Goal: Entertainment & Leisure: Browse casually

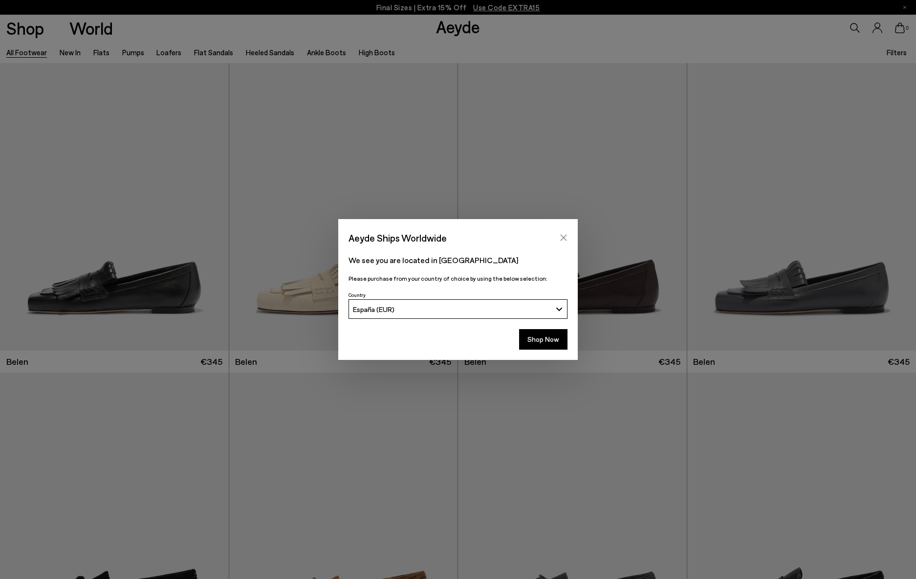
click at [564, 238] on icon "Close" at bounding box center [564, 238] width 6 height 6
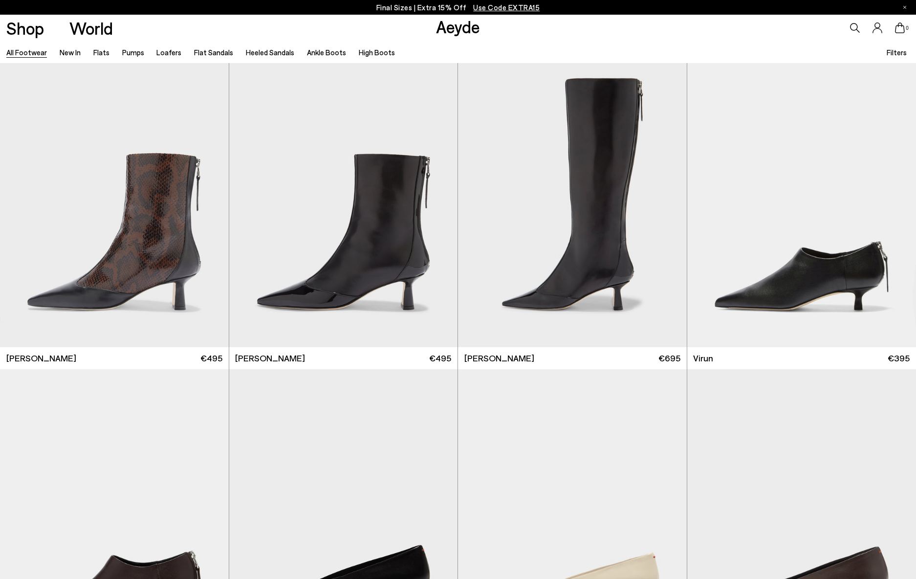
scroll to position [3831, 0]
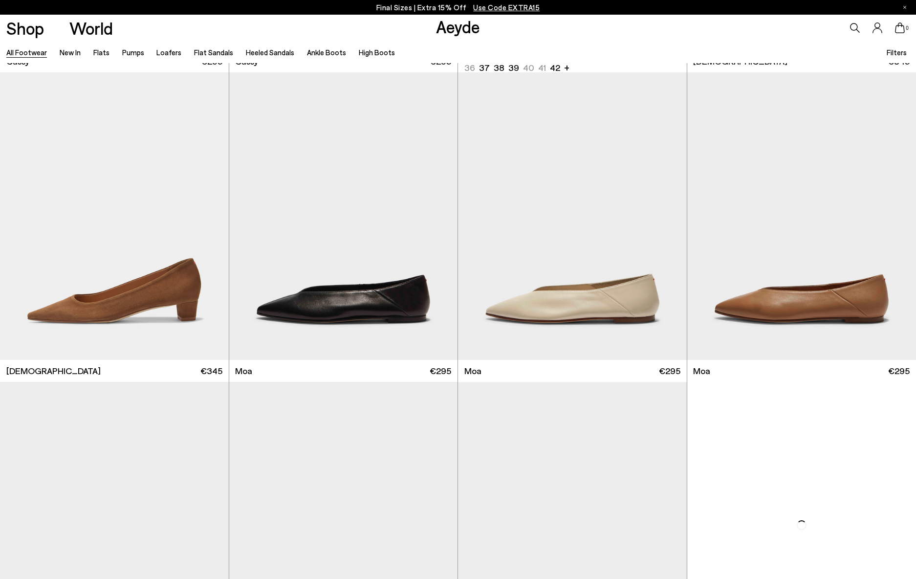
scroll to position [5270, 0]
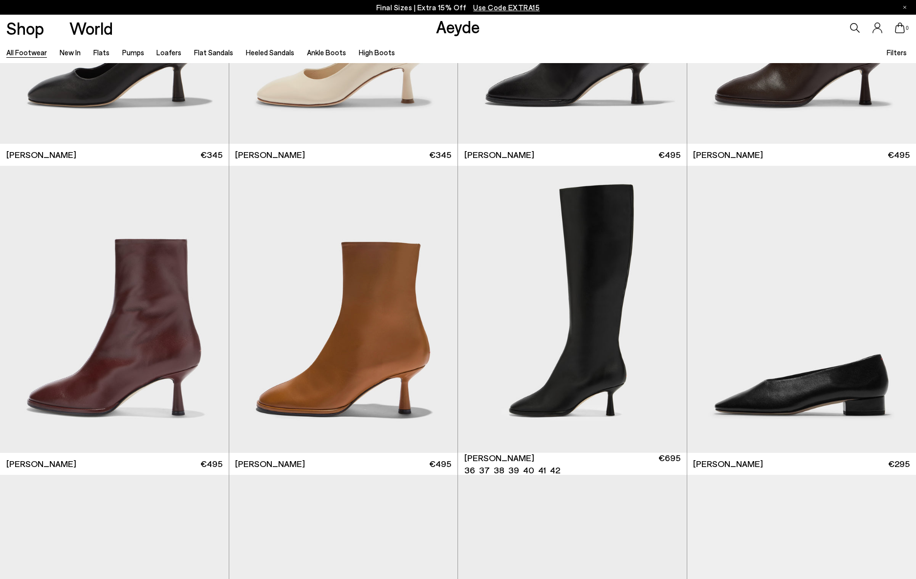
scroll to position [6227, 0]
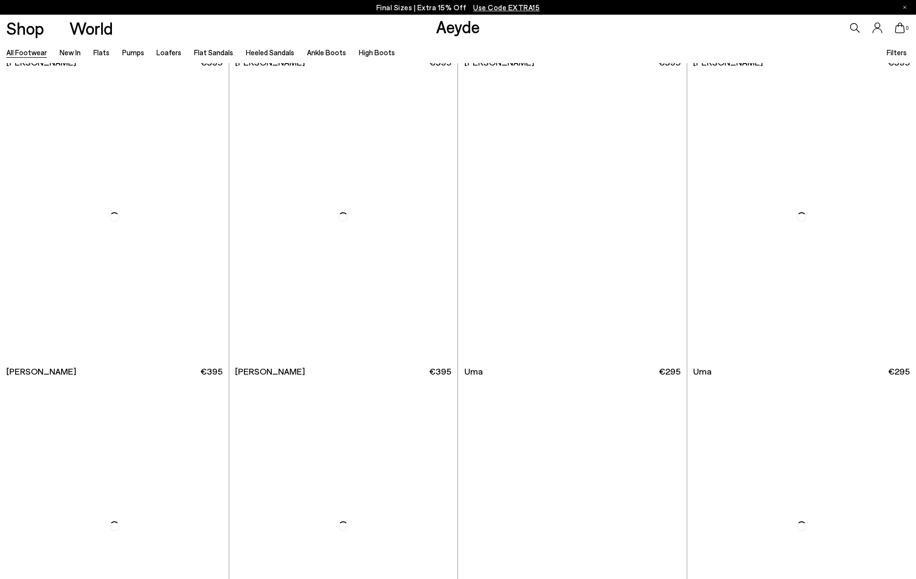
scroll to position [9208, 0]
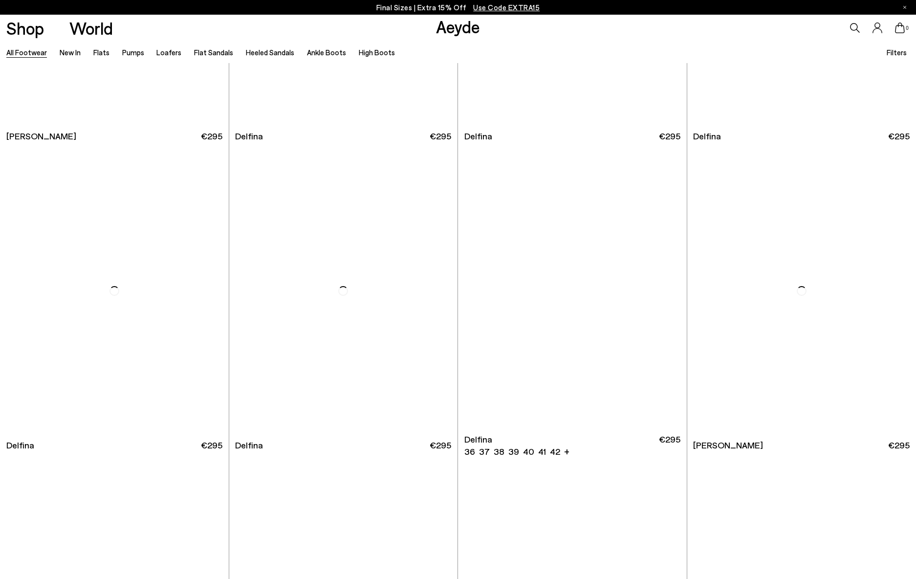
scroll to position [11119, 0]
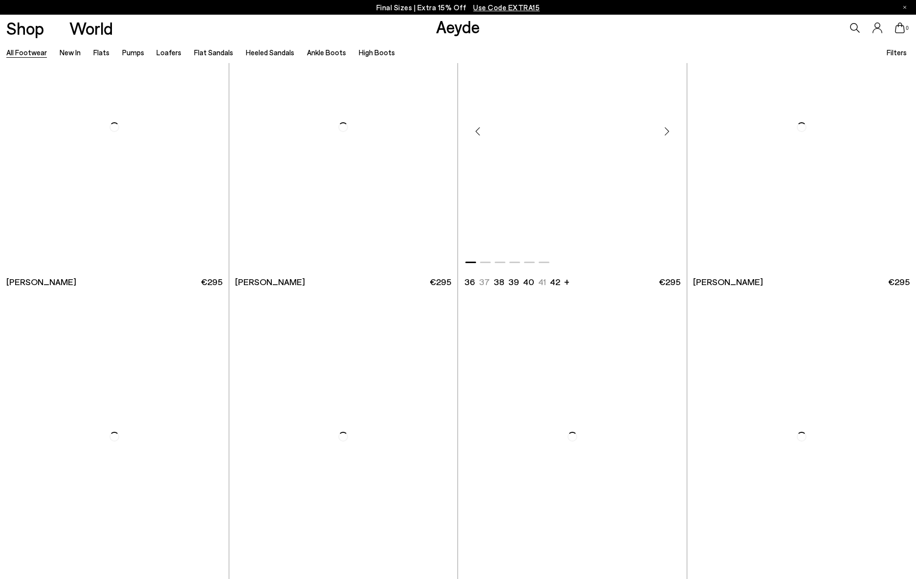
scroll to position [13140, 0]
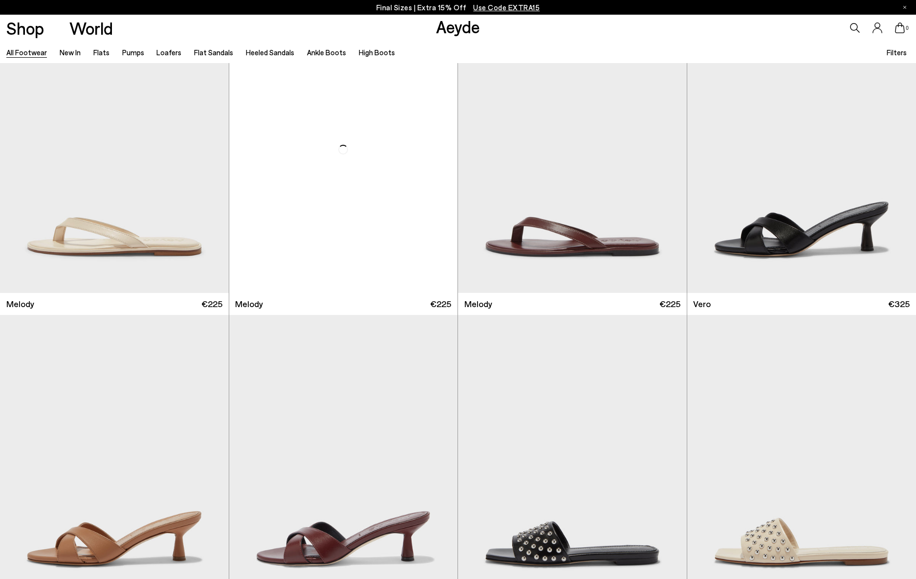
scroll to position [14897, 0]
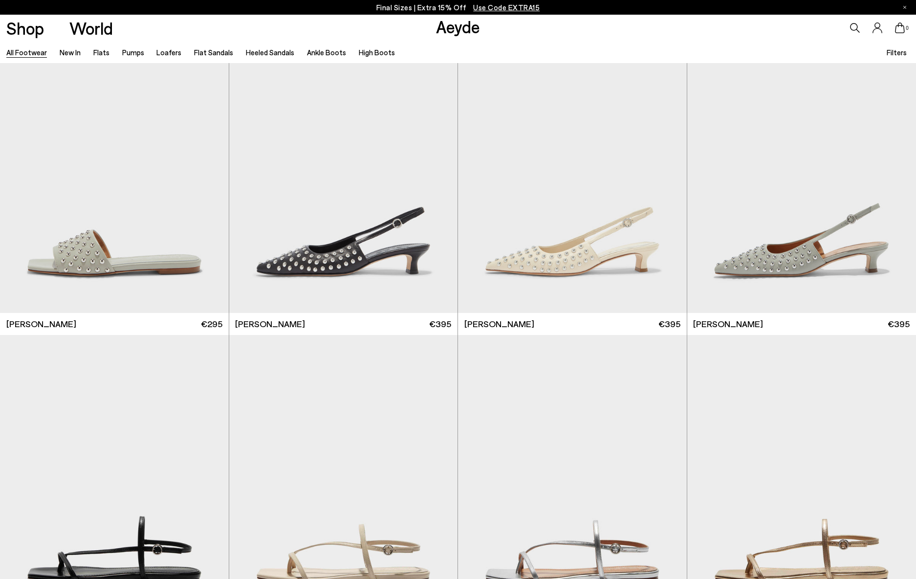
scroll to position [15441, 0]
